Goal: Communication & Community: Answer question/provide support

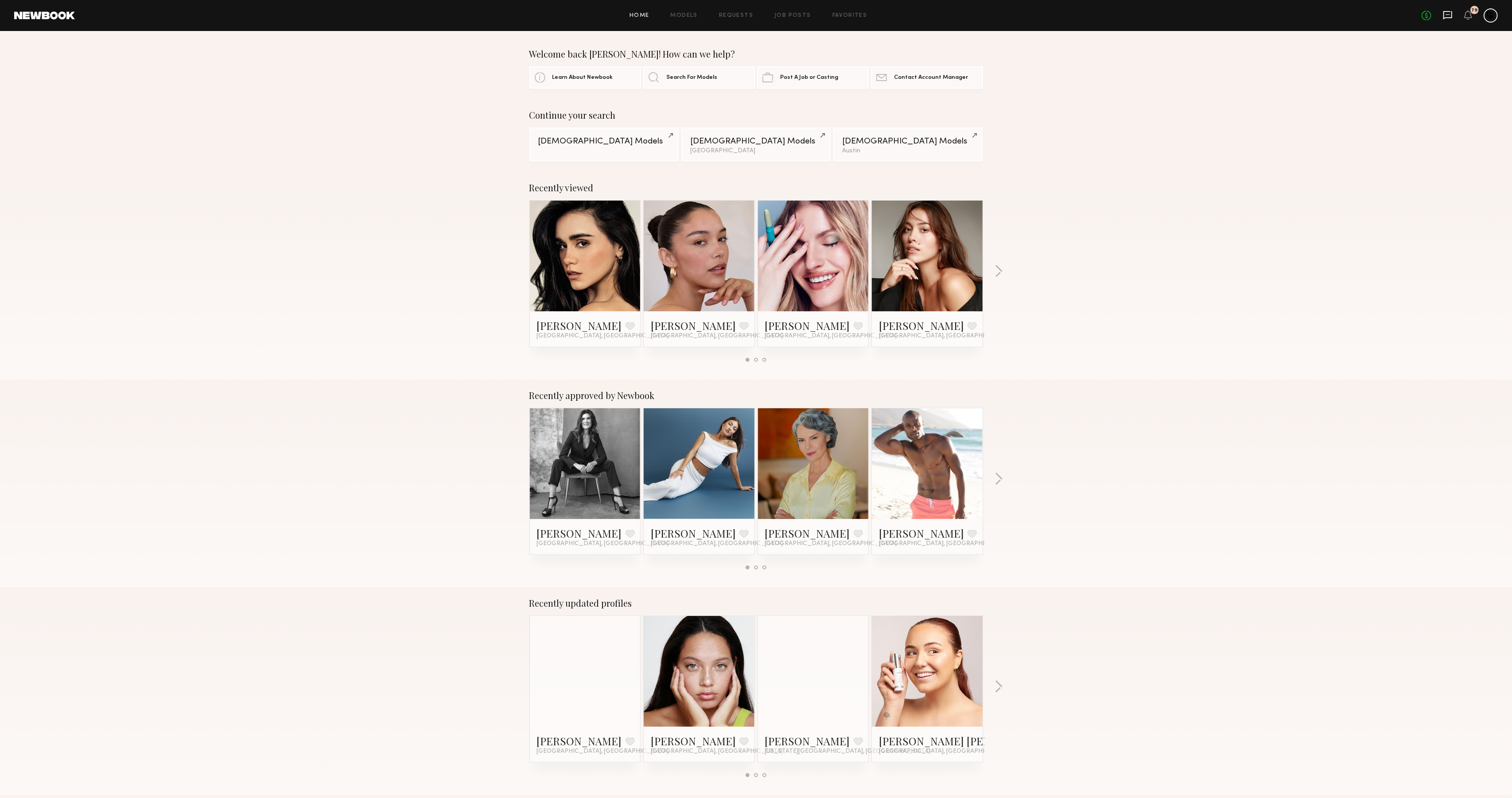
click at [1445, 17] on icon at bounding box center [1447, 15] width 9 height 8
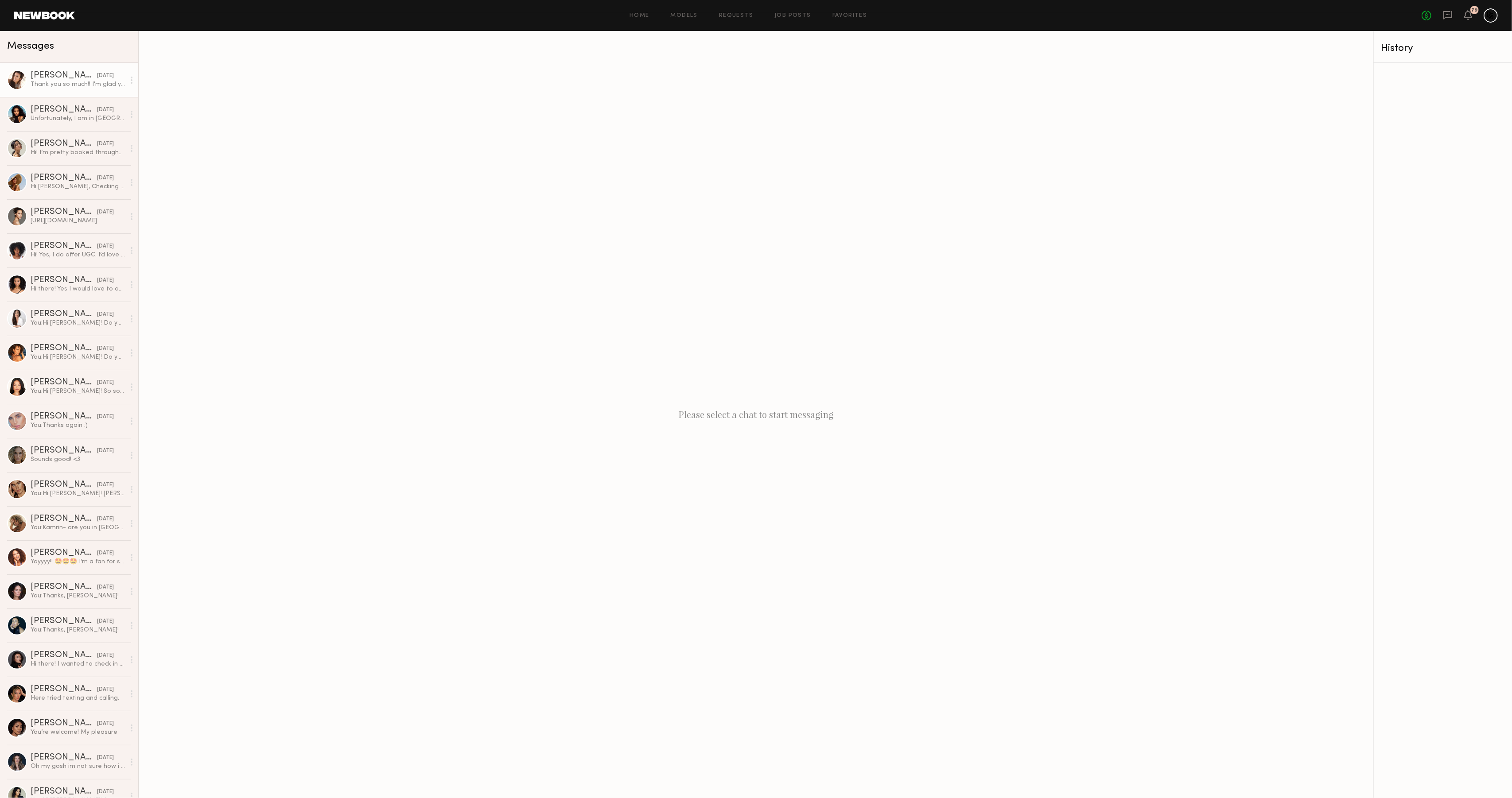
click at [69, 72] on div "[PERSON_NAME]" at bounding box center [64, 76] width 67 height 9
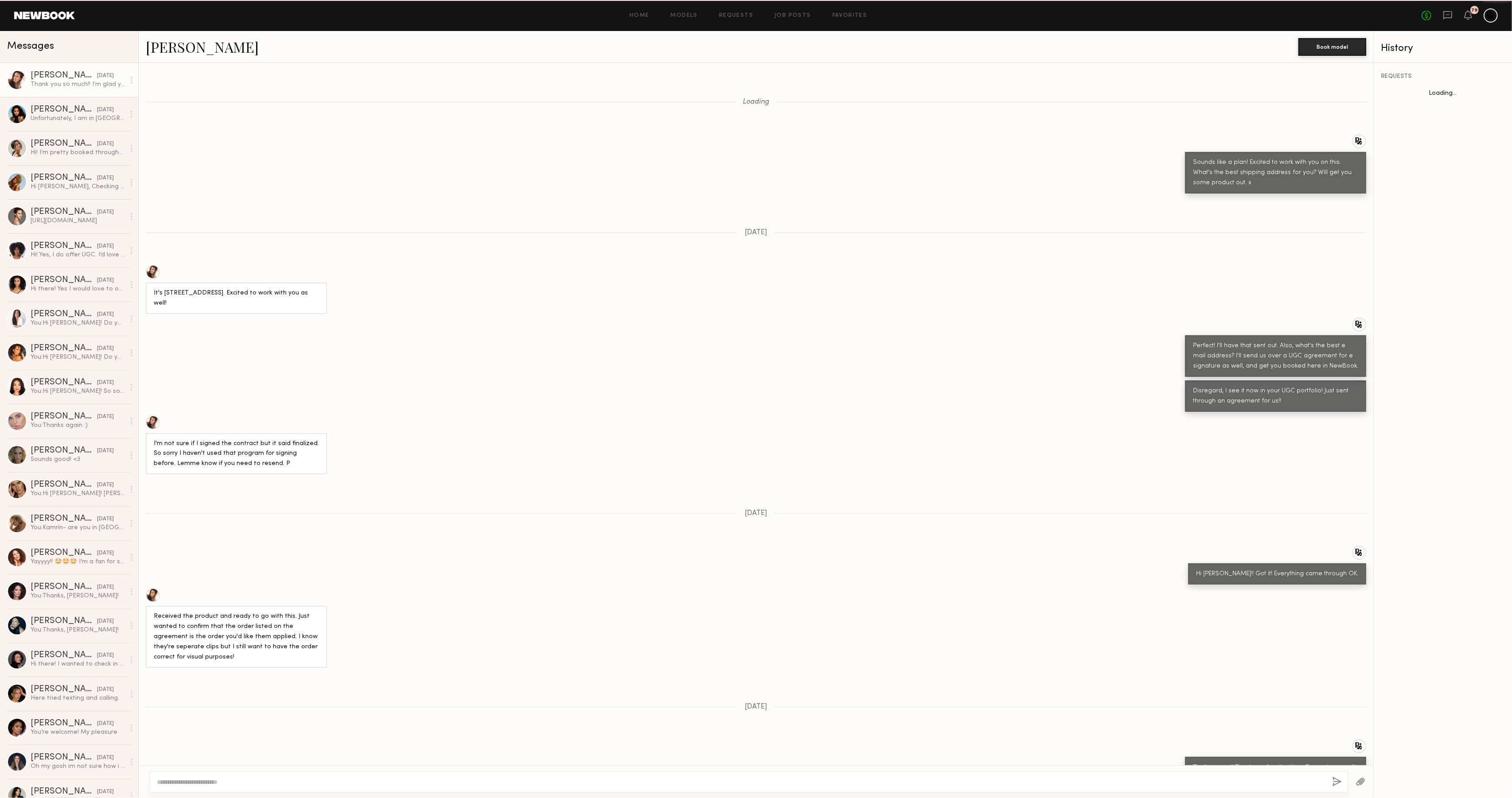
scroll to position [234, 0]
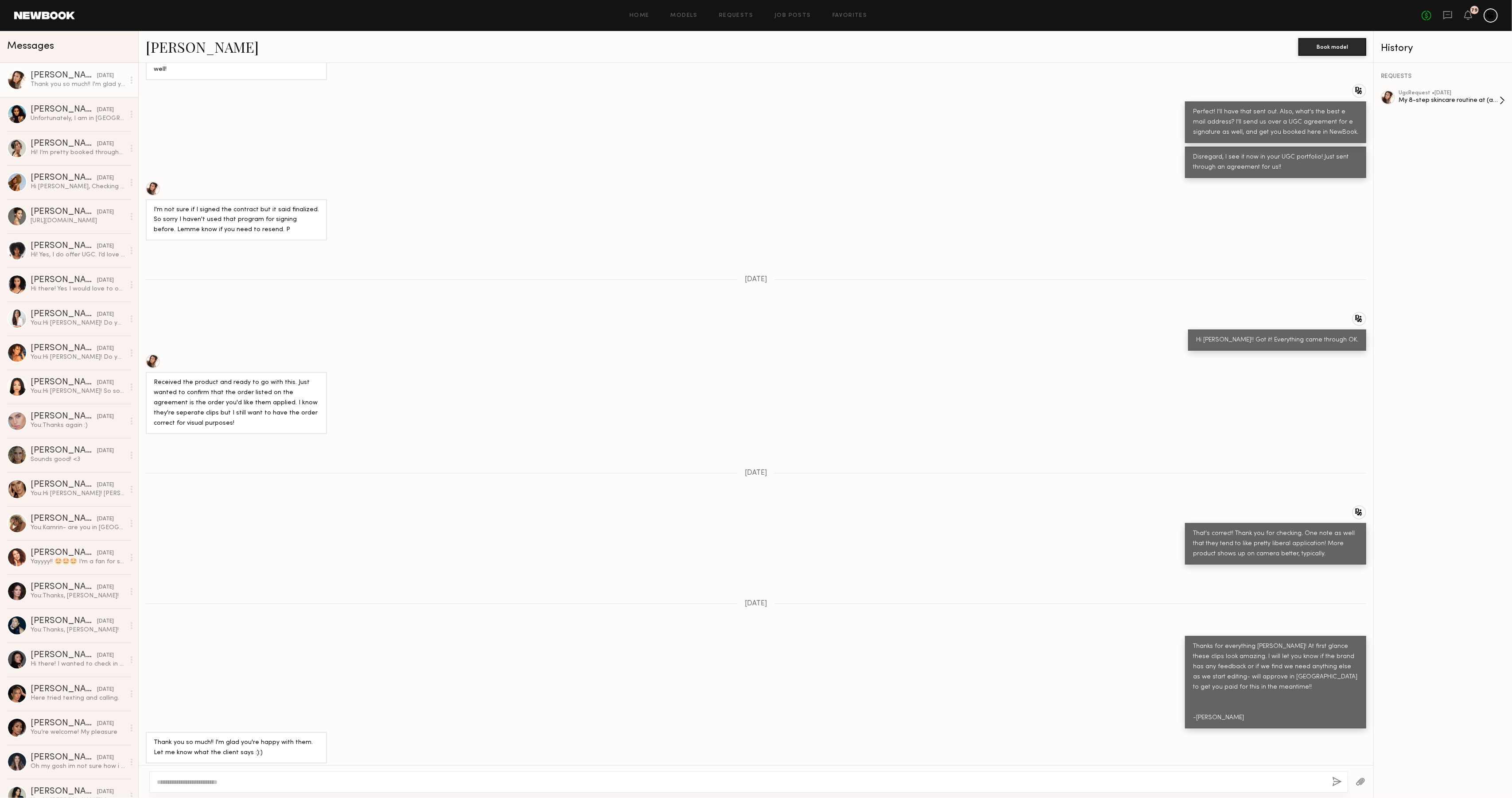
click at [1466, 96] on div "My 8-step skincare routine at (age)" at bounding box center [1449, 100] width 101 height 8
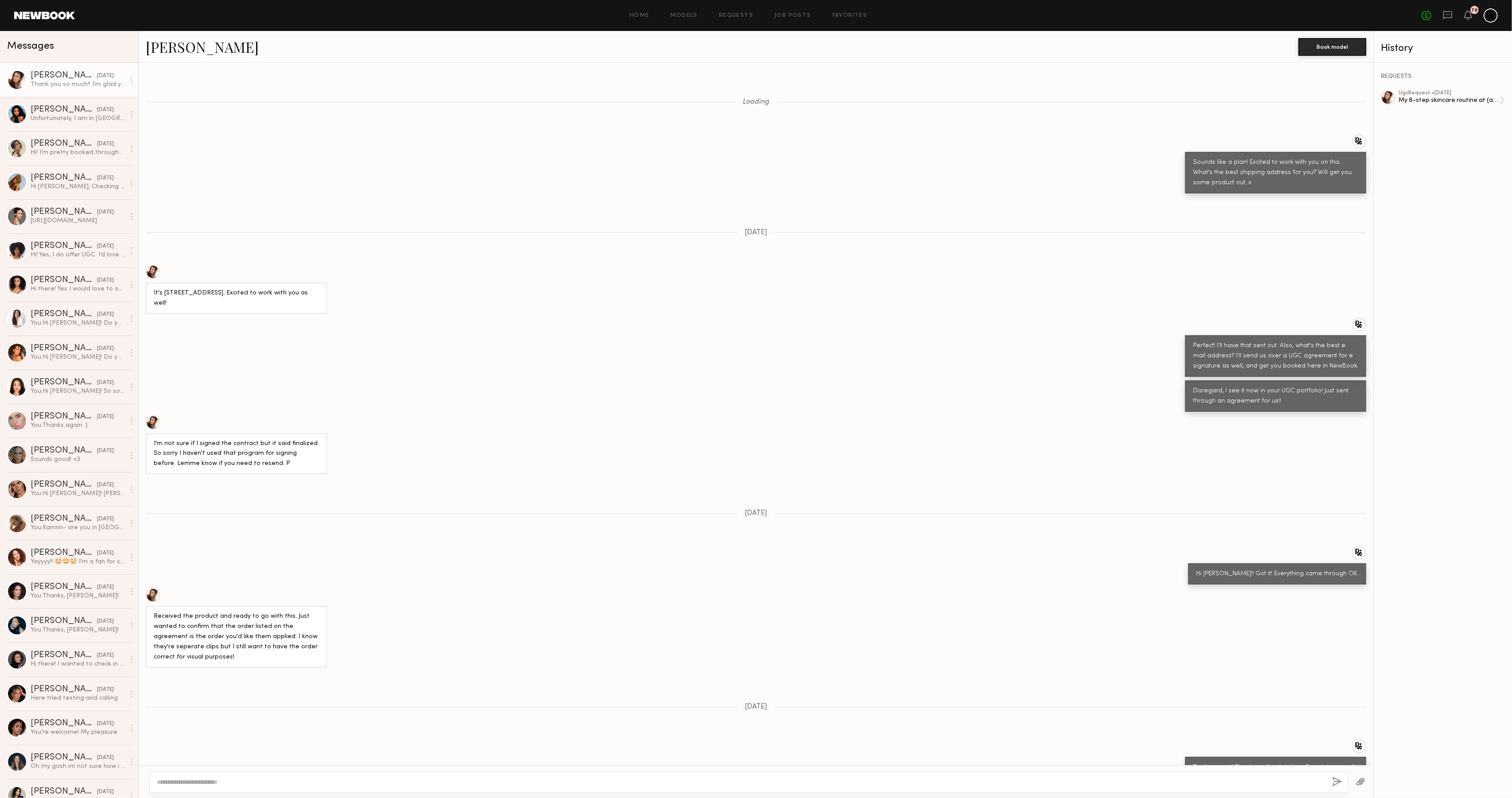
scroll to position [921, 0]
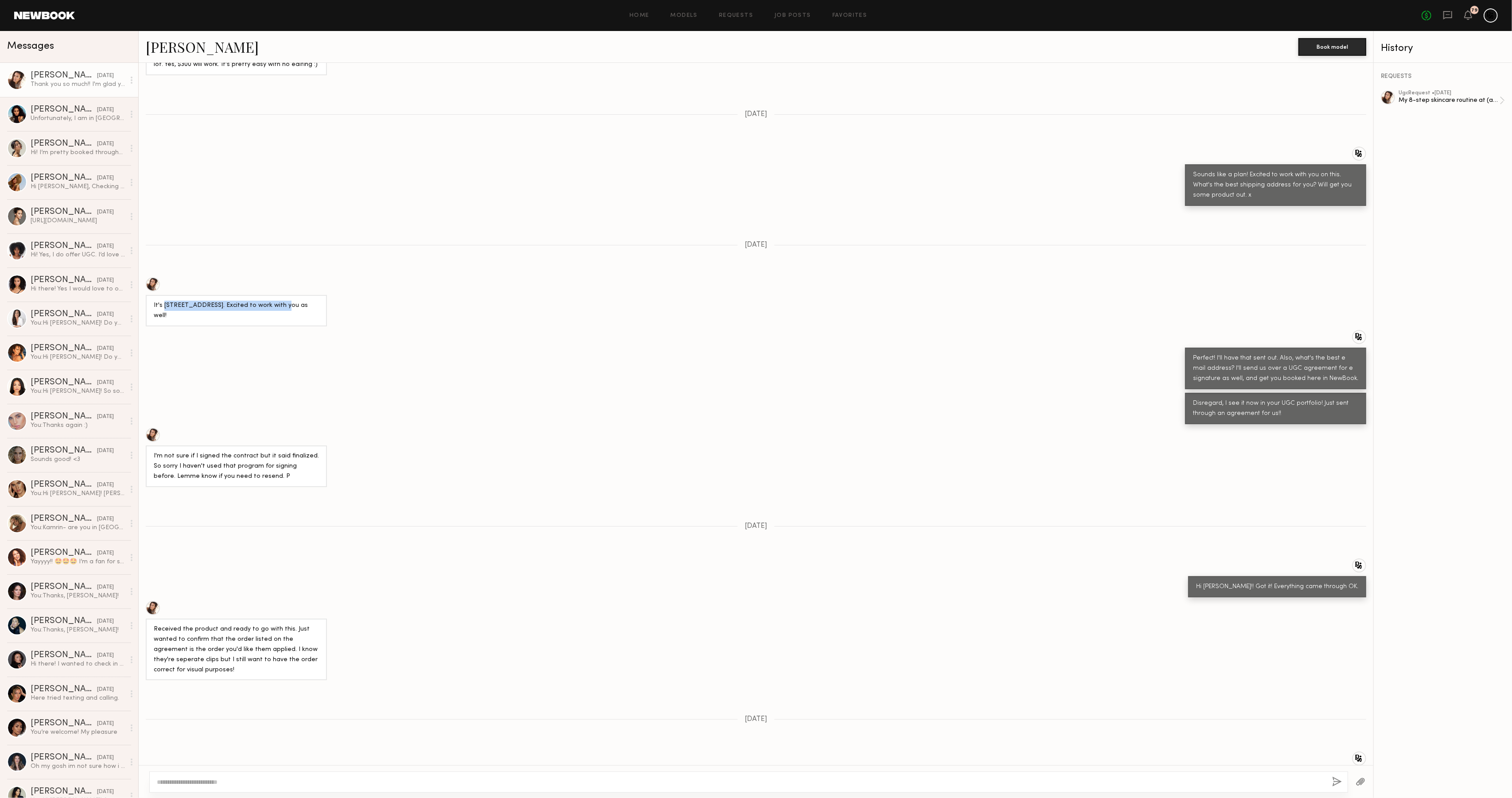
drag, startPoint x: 163, startPoint y: 294, endPoint x: 282, endPoint y: 295, distance: 119.0
click at [282, 300] on div "It's [STREET_ADDRESS]. Excited to work with you as well!" at bounding box center [236, 310] width 166 height 20
copy div "[STREET_ADDRESS]"
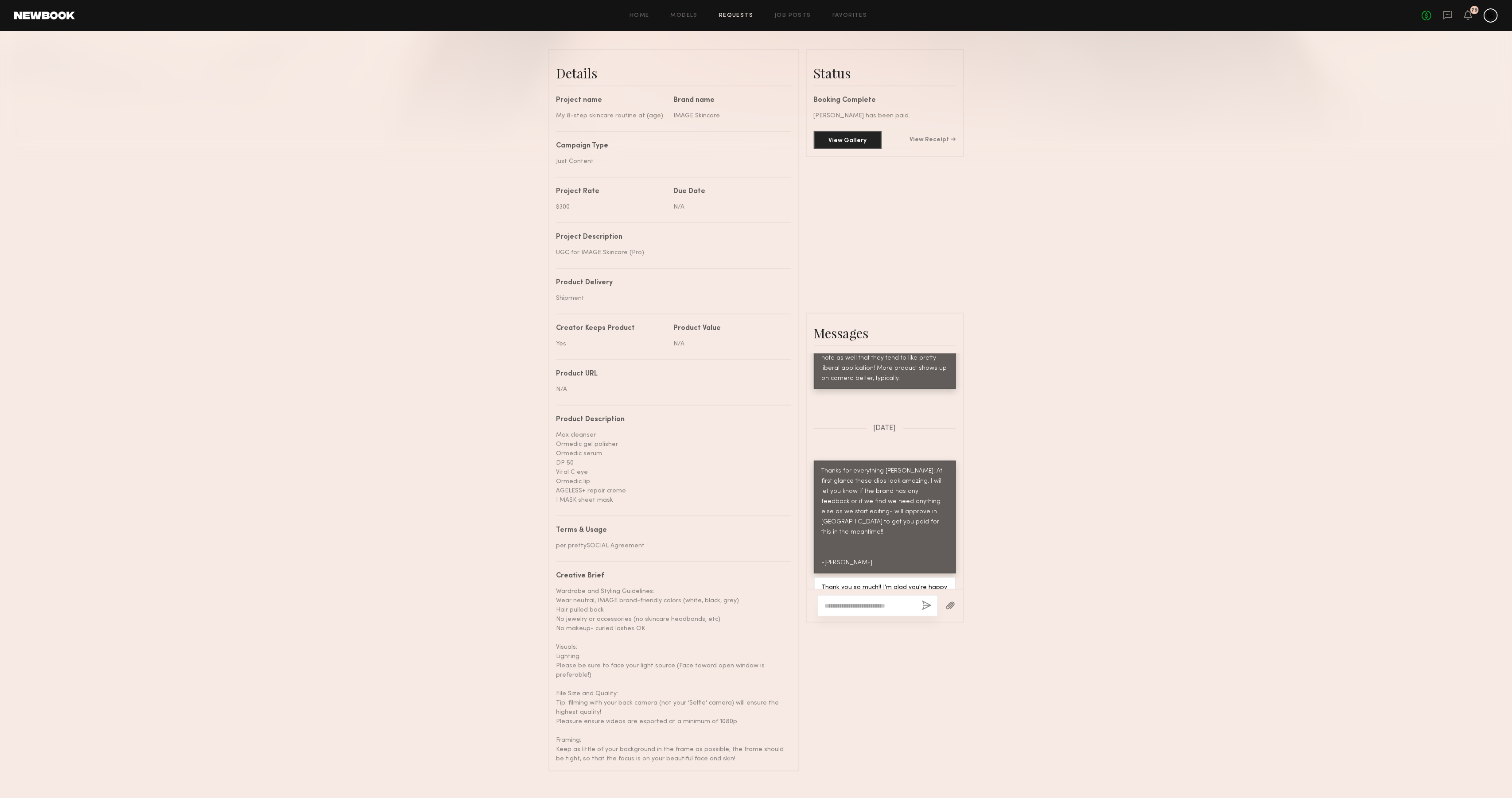
scroll to position [222, 0]
